Goal: Transaction & Acquisition: Download file/media

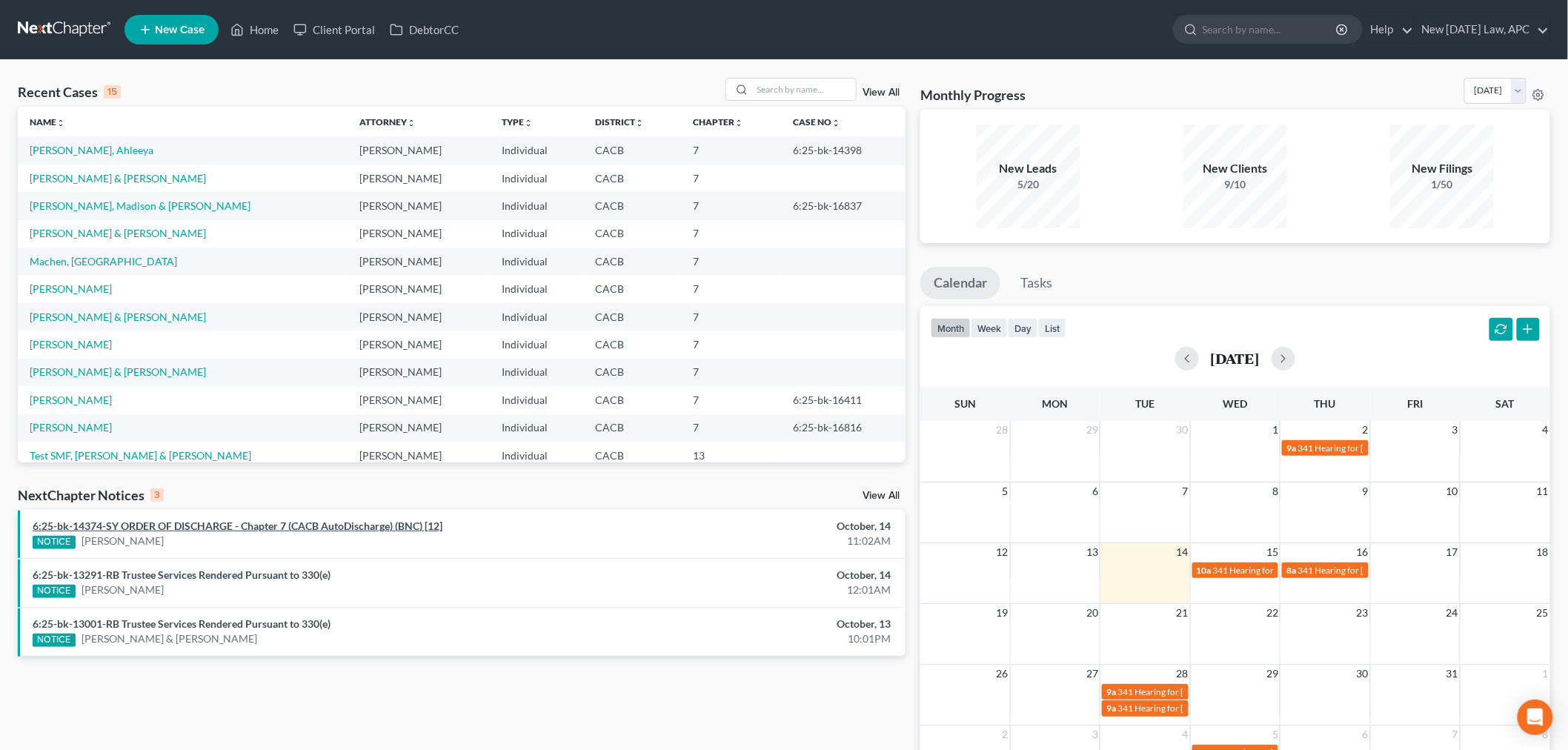
click at [306, 530] on link "6:25-bk-14374-SY ORDER OF DISCHARGE - Chapter 7 (CACB AutoDischarge) (BNC) [12]" at bounding box center [237, 526] width 410 height 13
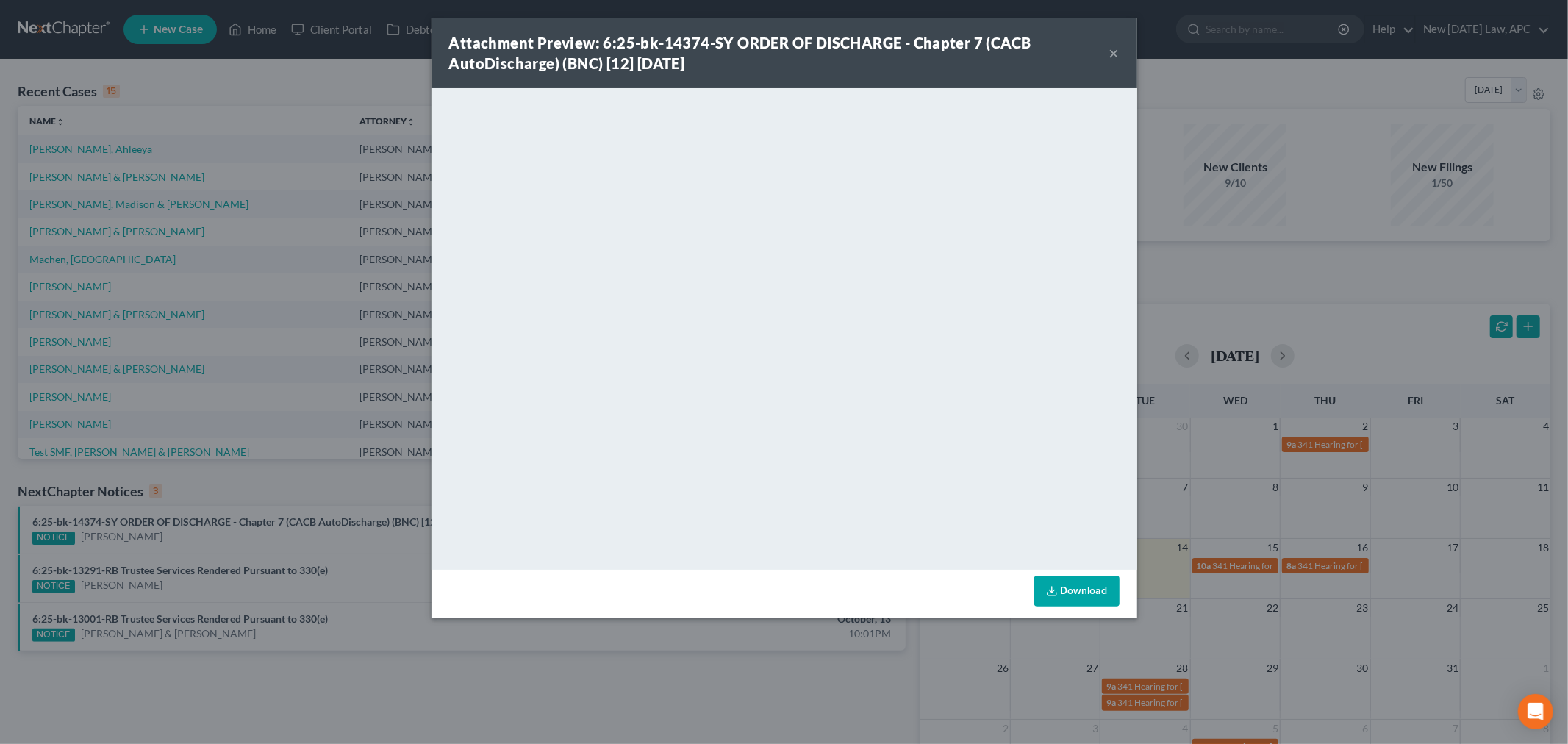
click at [1115, 46] on button "×" at bounding box center [1114, 53] width 10 height 18
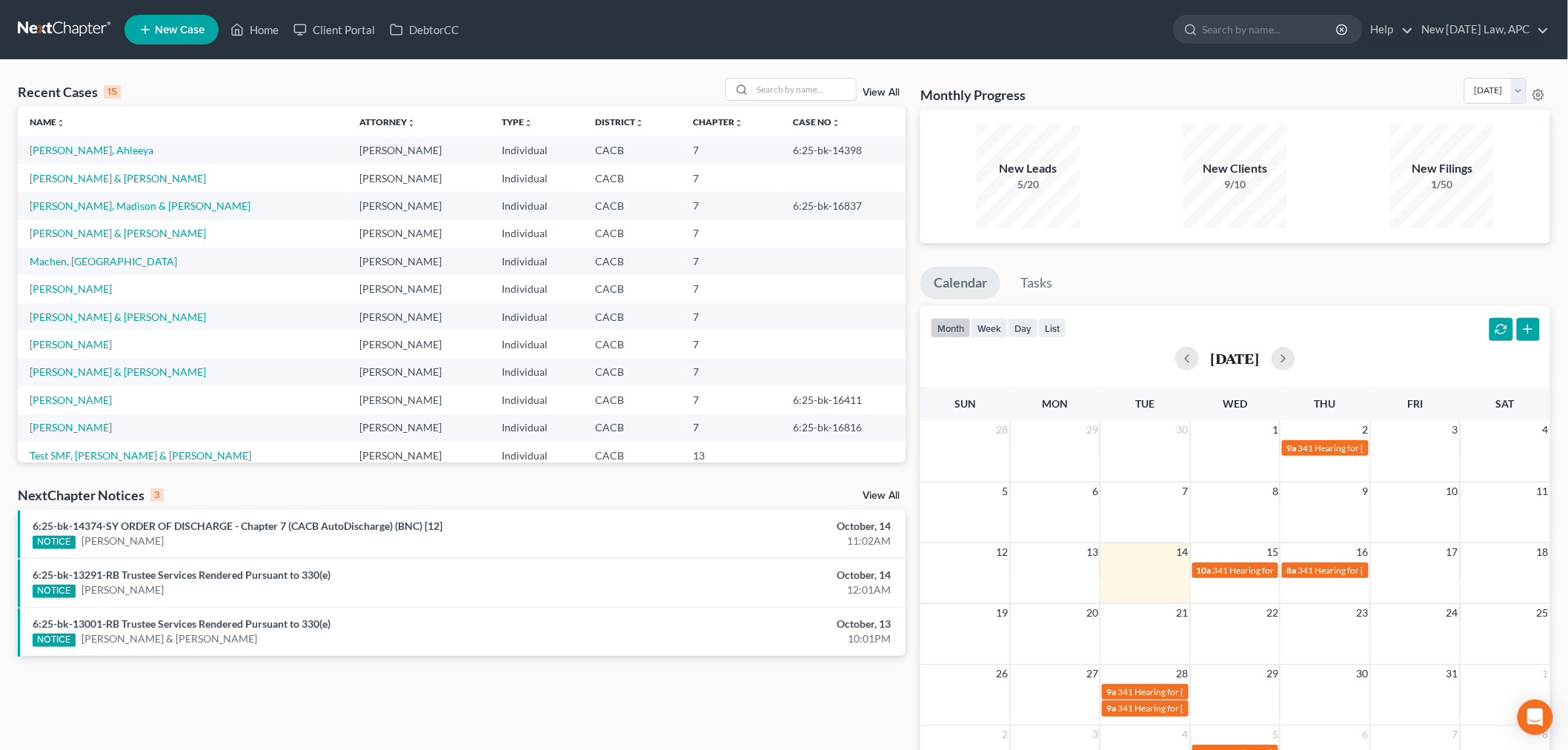
click at [451, 534] on div "NOTICE [PERSON_NAME]" at bounding box center [316, 541] width 567 height 15
click at [339, 515] on li "6:25-bk-14374-SY ORDER OF DISCHARGE - Chapter 7 (CACB AutoDischarge) (BNC) [12]…" at bounding box center [461, 534] width 888 height 48
click at [102, 543] on link "[PERSON_NAME]" at bounding box center [123, 541] width 83 height 14
select select "4"
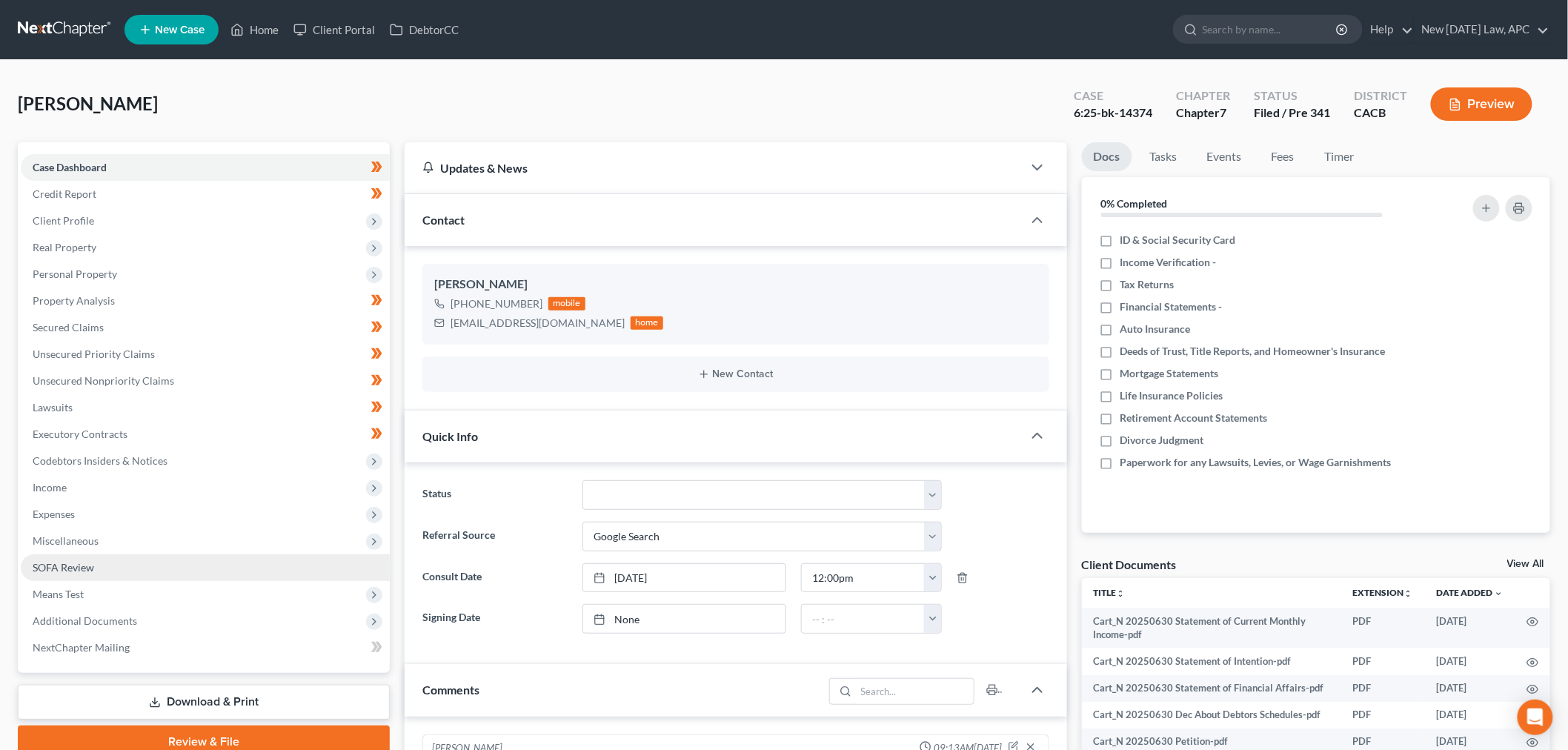
scroll to position [2337, 0]
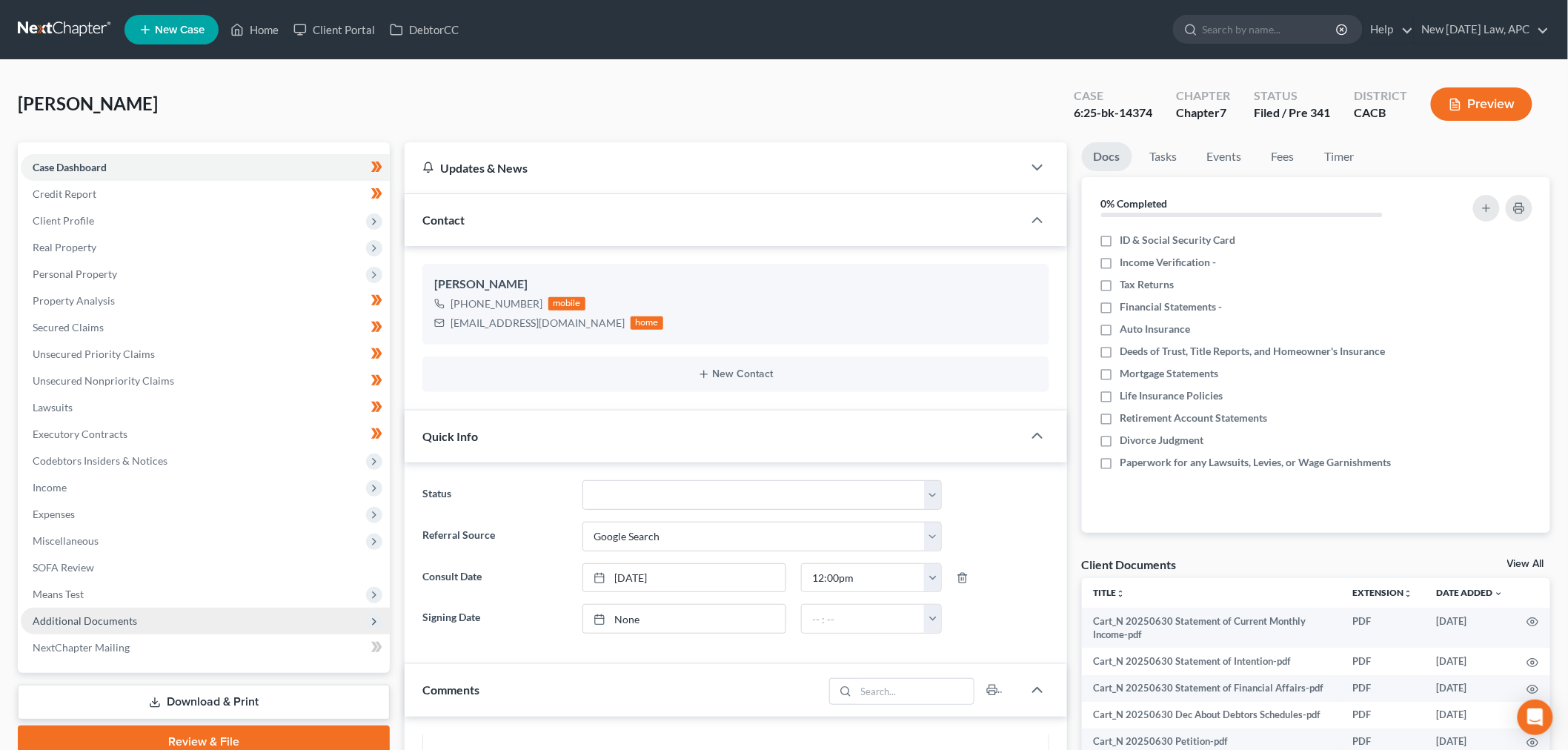
click at [144, 615] on span "Additional Documents" at bounding box center [205, 621] width 369 height 26
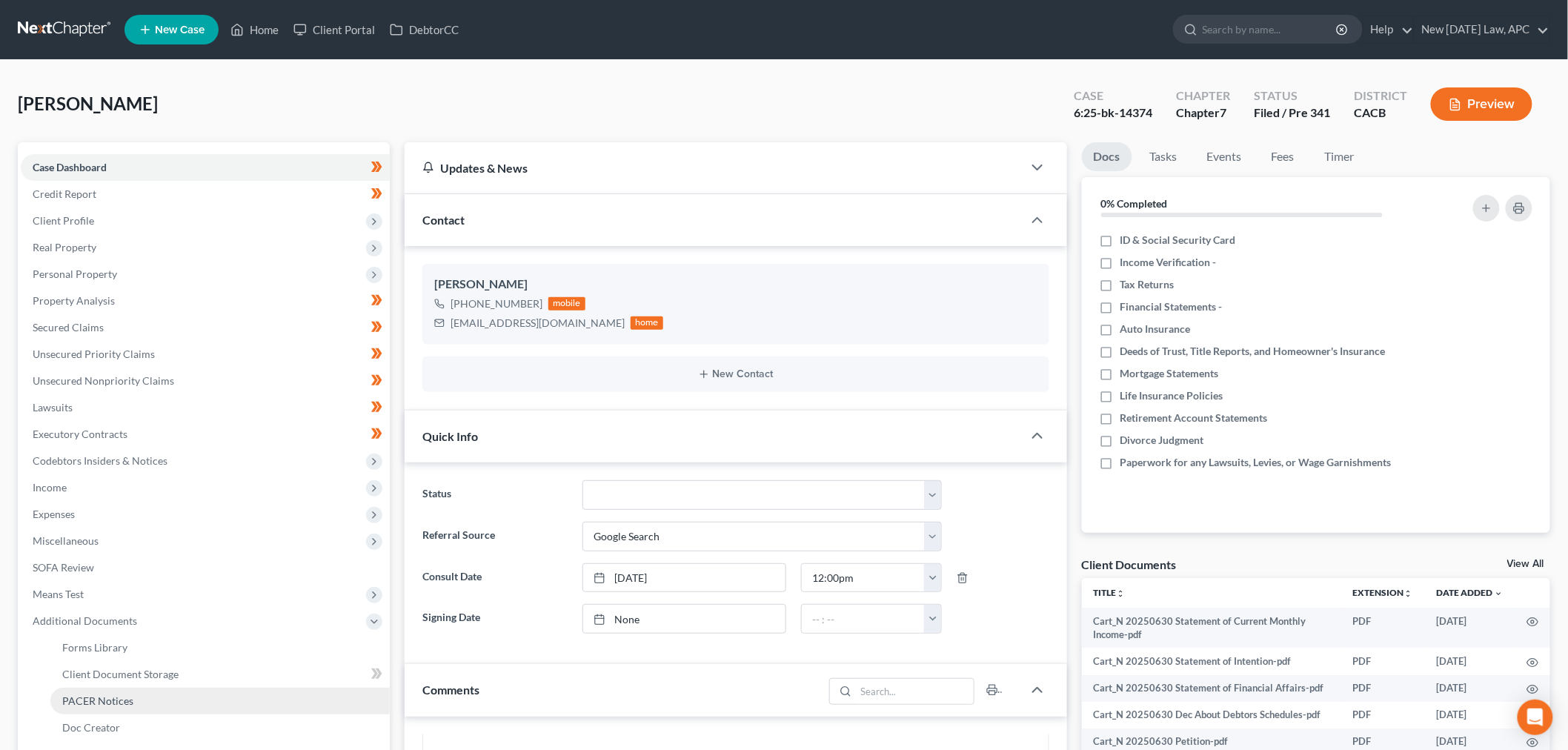
scroll to position [83, 0]
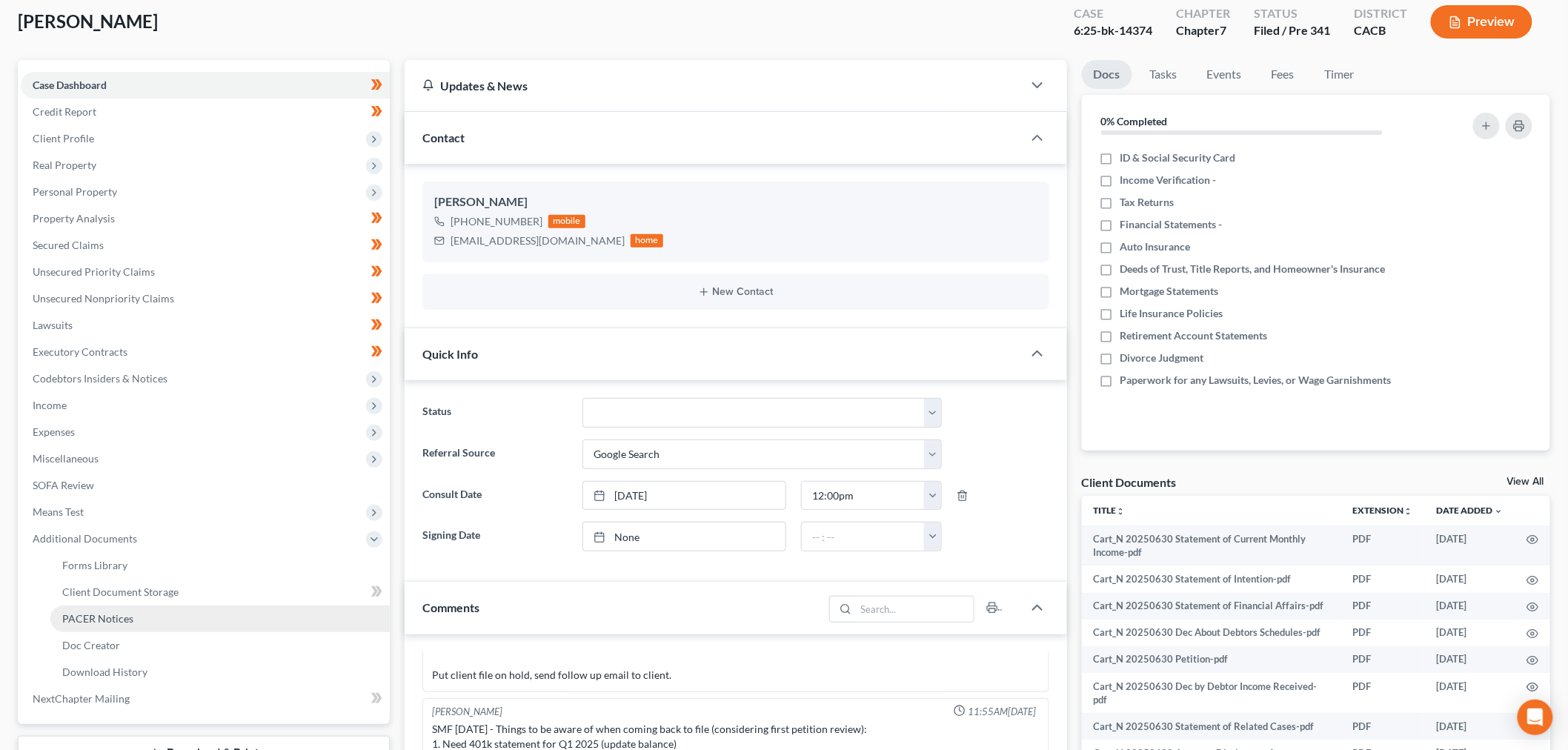
click at [144, 614] on link "PACER Notices" at bounding box center [220, 618] width 339 height 26
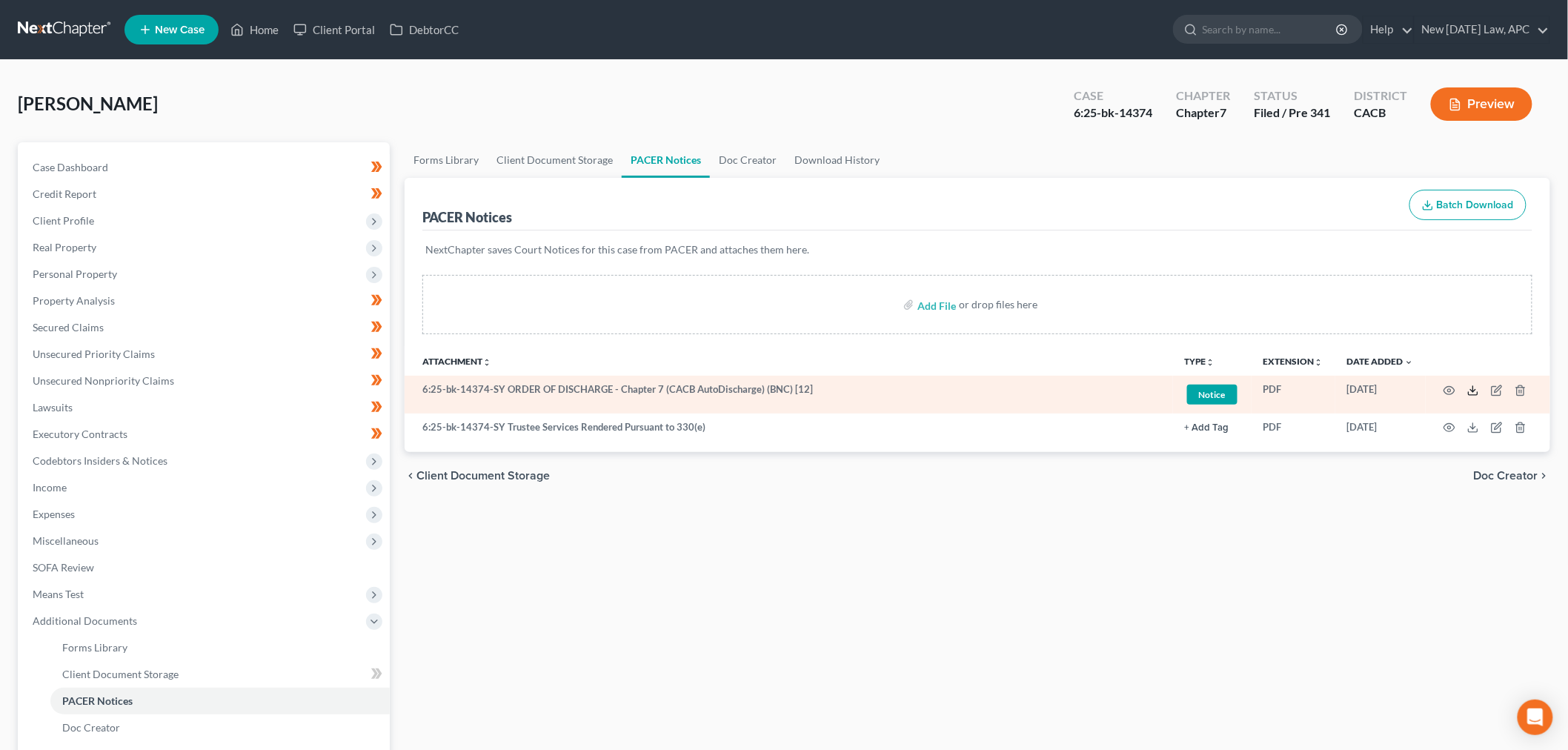
click at [1477, 395] on icon at bounding box center [1473, 390] width 12 height 12
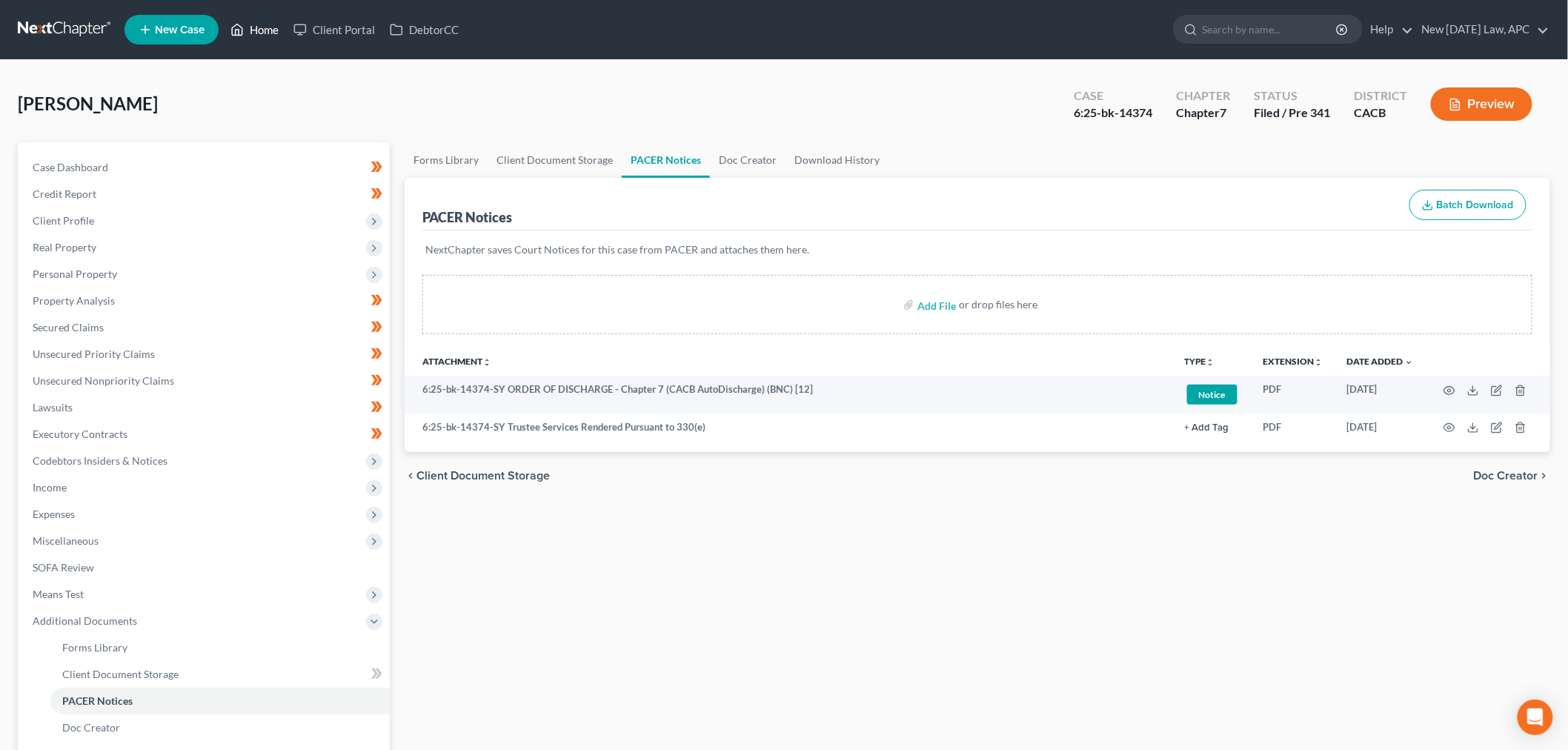
click at [253, 28] on link "Home" at bounding box center [254, 29] width 63 height 26
